Goal: Find specific page/section: Find specific page/section

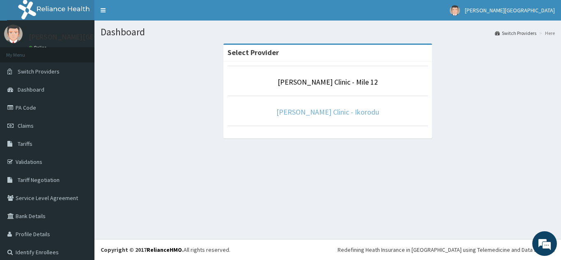
click at [324, 109] on link "[PERSON_NAME] Clinic - Ikorodu" at bounding box center [328, 111] width 103 height 9
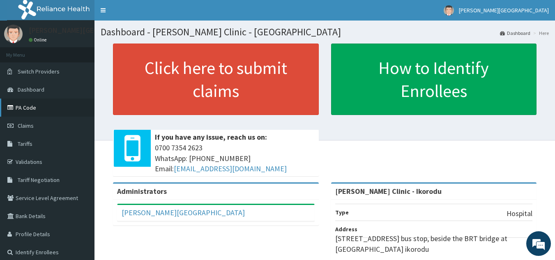
click at [41, 105] on link "PA Code" at bounding box center [47, 108] width 95 height 18
